Goal: Information Seeking & Learning: Learn about a topic

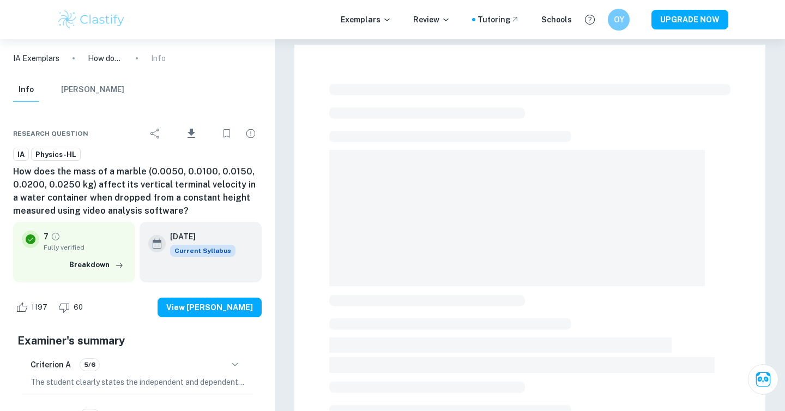
scroll to position [305, 0]
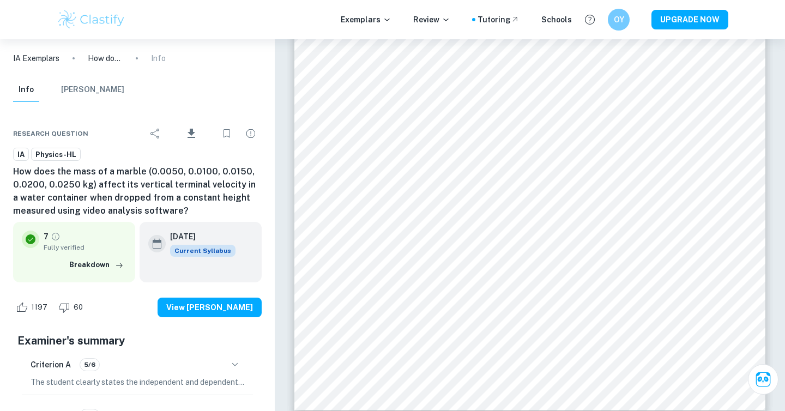
click at [269, 23] on div "Exemplars Review Tutoring Schools OY UPGRADE NOW" at bounding box center [393, 20] width 698 height 22
click at [279, 25] on div "Exemplars Review Tutoring Schools OY UPGRADE NOW" at bounding box center [393, 20] width 698 height 22
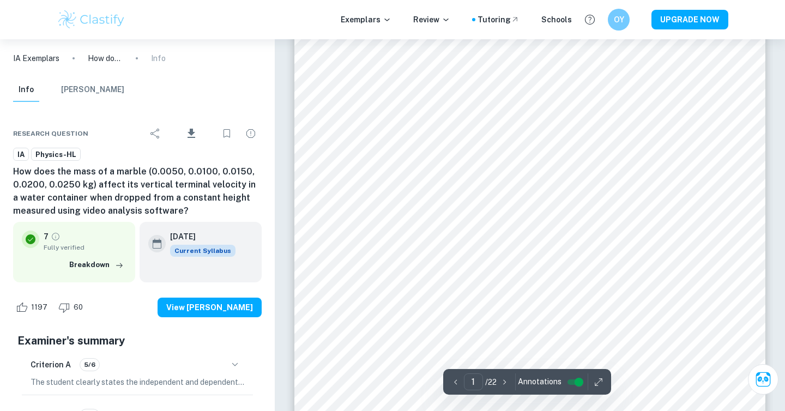
scroll to position [0, 0]
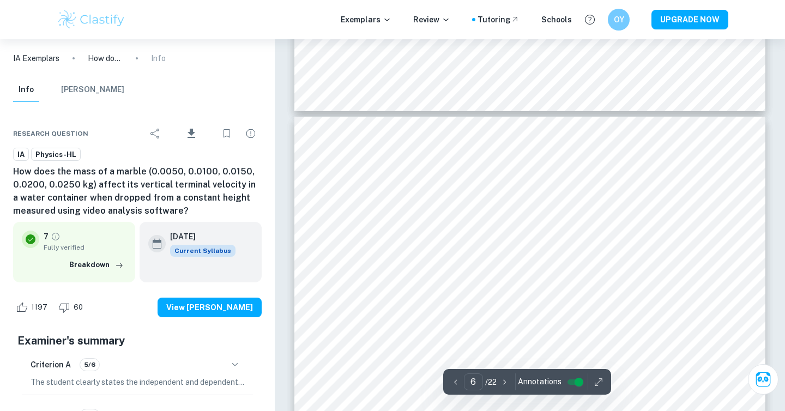
type input "5"
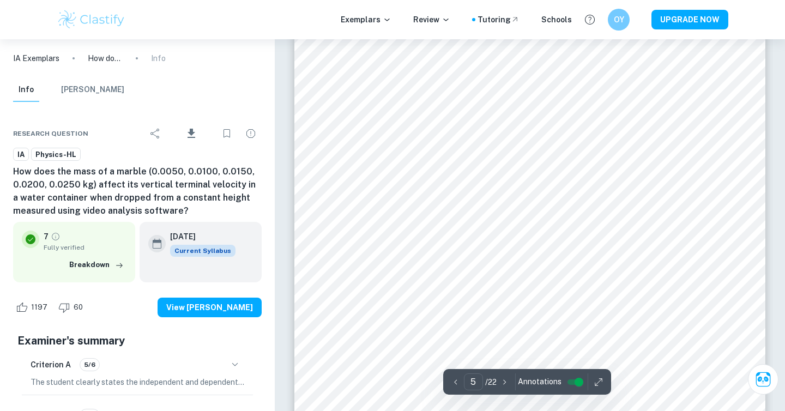
scroll to position [3131, 0]
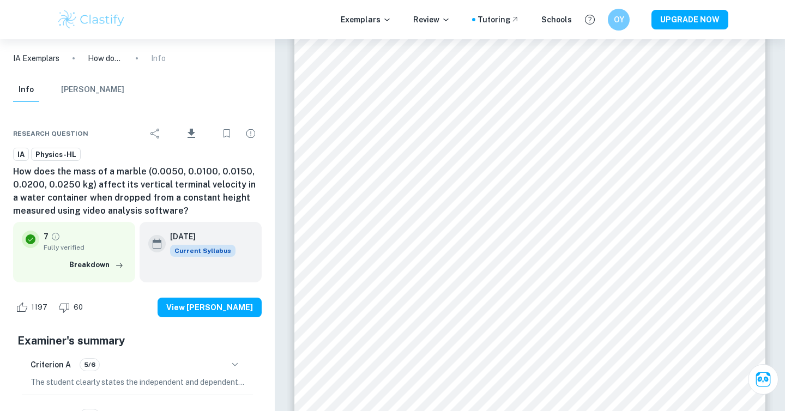
click at [295, 10] on div "Exemplars Review Tutoring Schools OY UPGRADE NOW" at bounding box center [393, 20] width 698 height 22
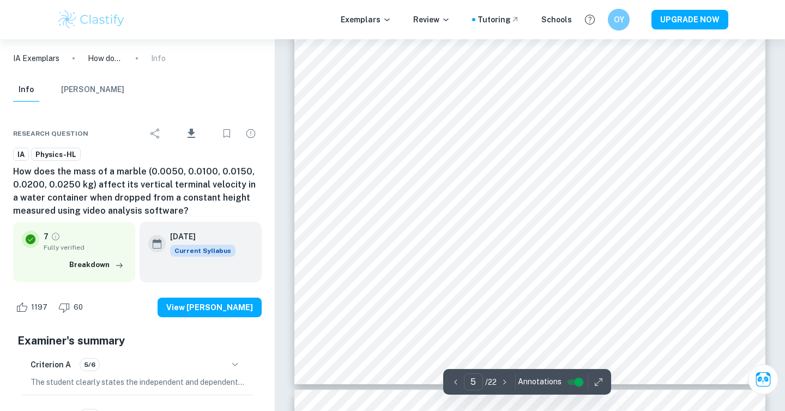
scroll to position [3170, 0]
